Goal: Information Seeking & Learning: Find contact information

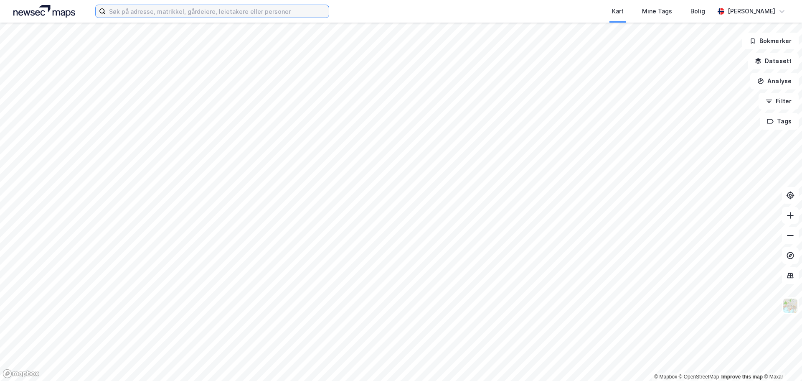
click at [126, 11] on input at bounding box center [217, 11] width 223 height 13
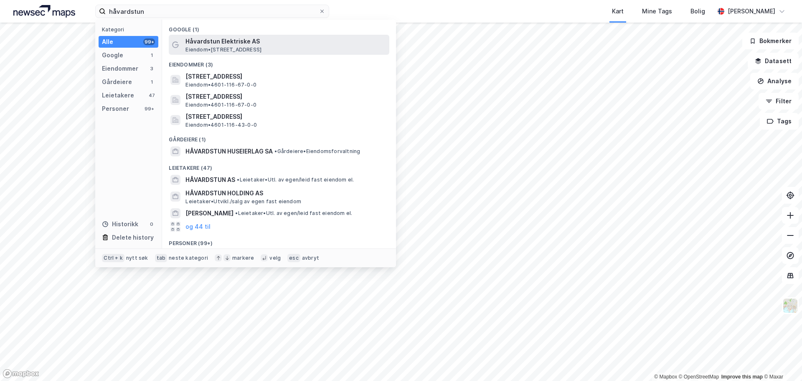
click at [223, 42] on span "Håvardstun Elektriske AS" at bounding box center [285, 41] width 201 height 10
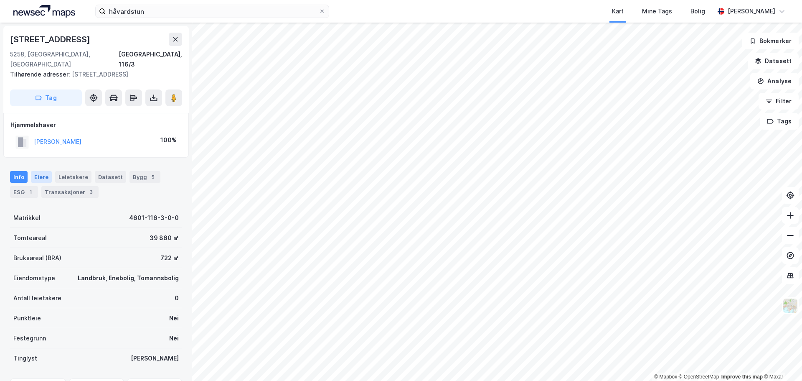
click at [38, 171] on div "Eiere" at bounding box center [41, 177] width 21 height 12
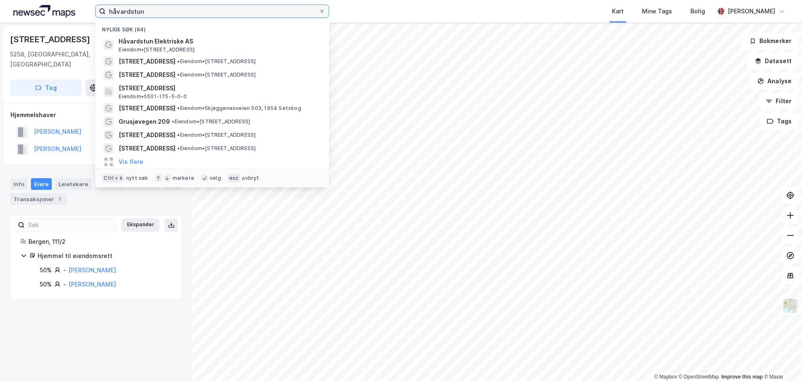
click at [154, 11] on input "håvardstun" at bounding box center [212, 11] width 213 height 13
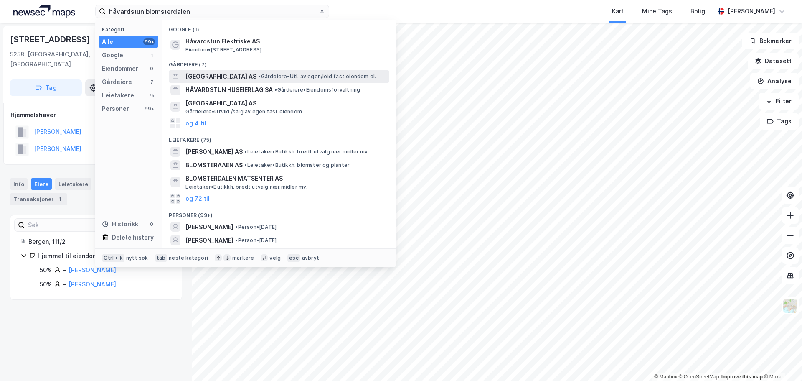
click at [222, 73] on span "[GEOGRAPHIC_DATA] AS" at bounding box center [220, 76] width 71 height 10
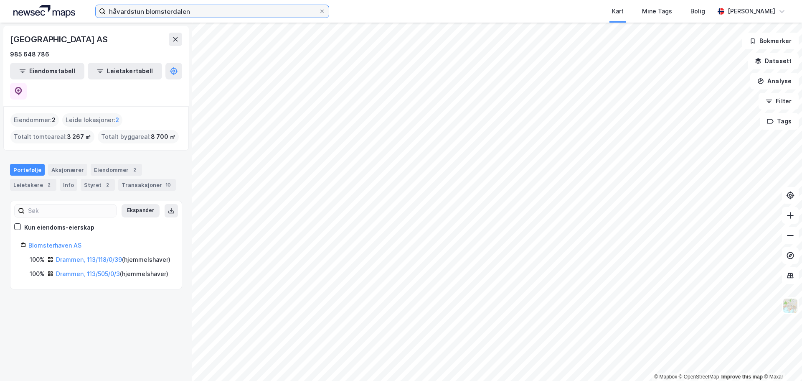
click at [249, 6] on input "håvardstun blomsterdalen" at bounding box center [212, 11] width 213 height 13
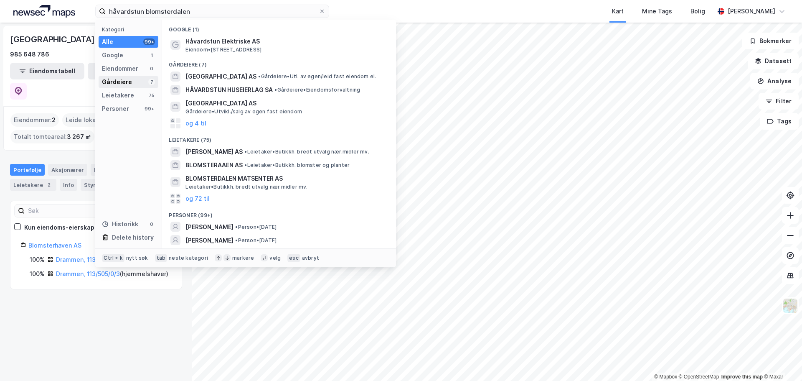
click at [119, 80] on div "Gårdeiere" at bounding box center [117, 82] width 30 height 10
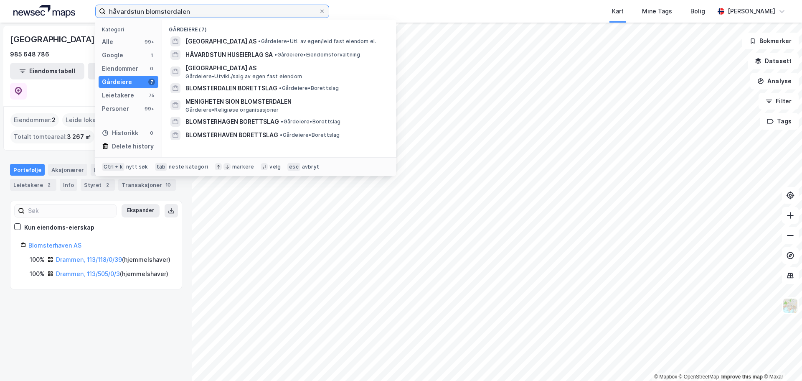
click at [199, 12] on input "håvardstun blomsterdalen" at bounding box center [212, 11] width 213 height 13
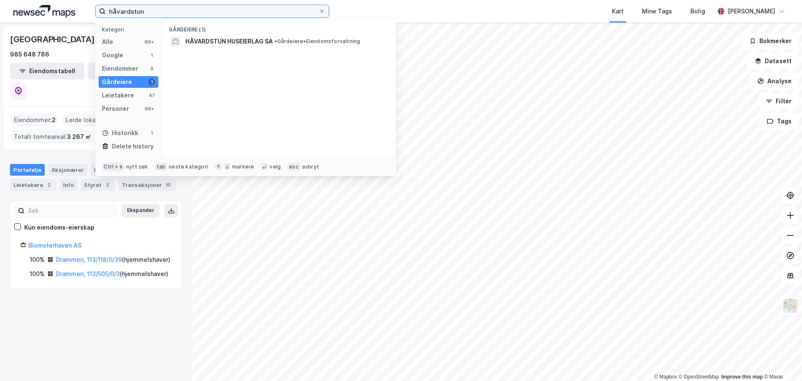
click at [108, 12] on input "håvardstun" at bounding box center [212, 11] width 213 height 13
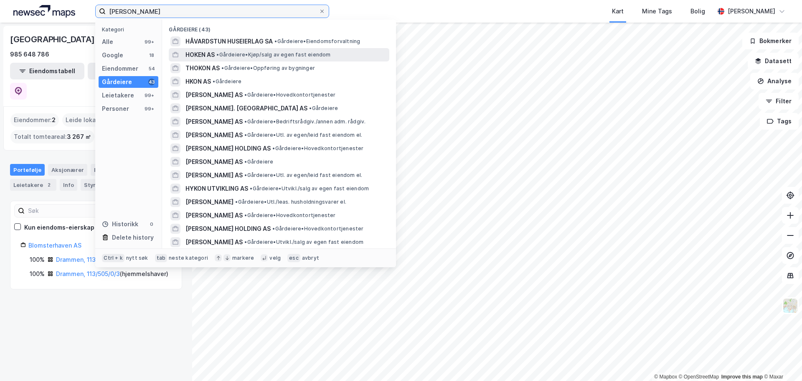
type input "[PERSON_NAME]"
click at [193, 52] on span "HOKEN AS" at bounding box center [199, 55] width 29 height 10
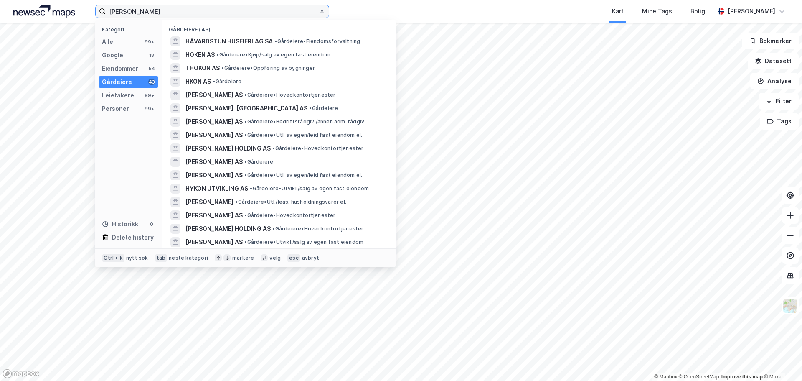
click at [179, 10] on input "[PERSON_NAME]" at bounding box center [212, 11] width 213 height 13
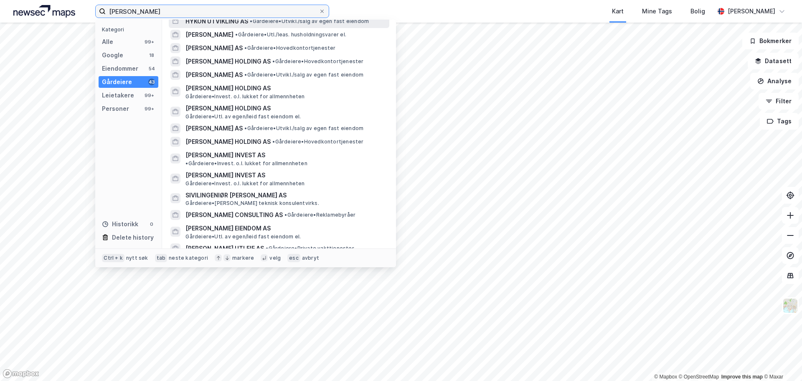
scroll to position [209, 0]
